Goal: Find contact information: Find contact information

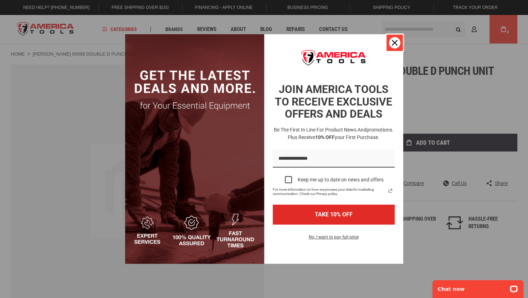
click at [389, 43] on div "Close" at bounding box center [394, 42] width 11 height 11
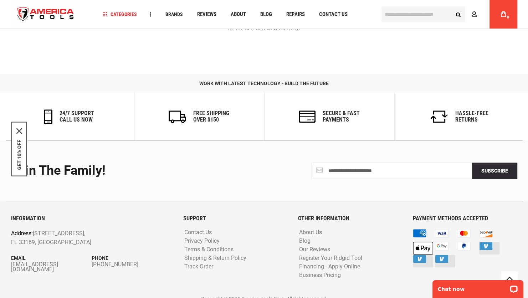
scroll to position [808, 0]
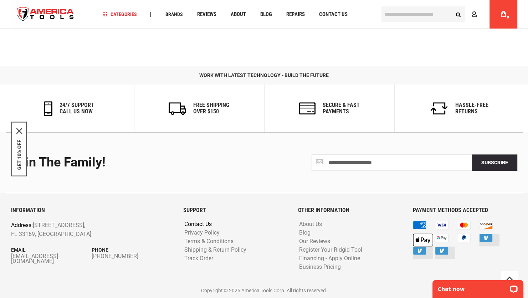
click at [194, 226] on link "Contact Us" at bounding box center [197, 224] width 31 height 7
